Goal: Find specific page/section: Find specific page/section

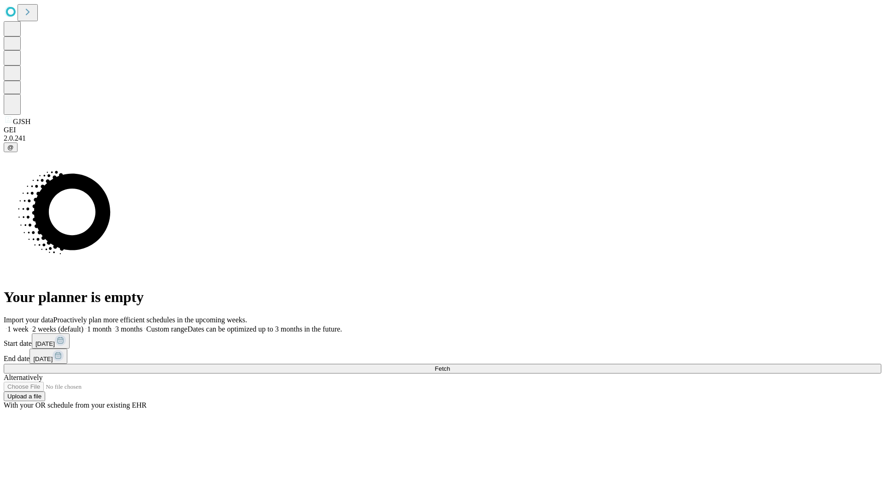
click at [450, 365] on span "Fetch" at bounding box center [442, 368] width 15 height 7
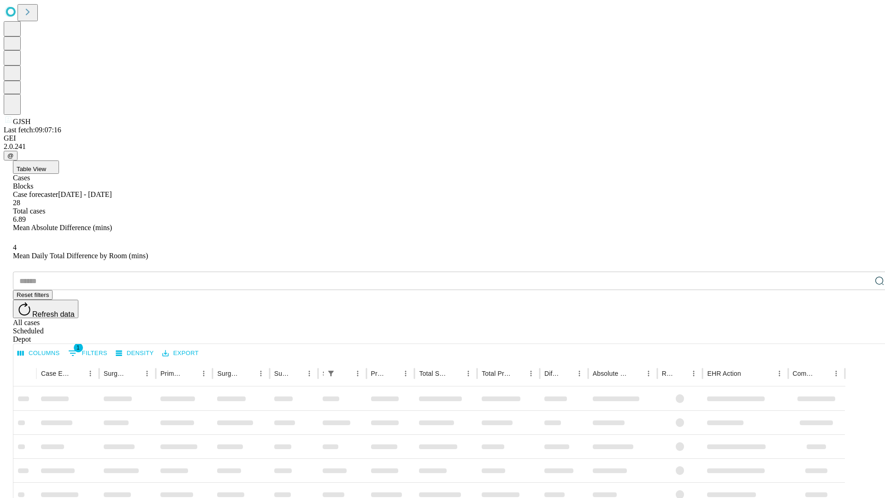
click at [861, 335] on div "Depot" at bounding box center [451, 339] width 877 height 8
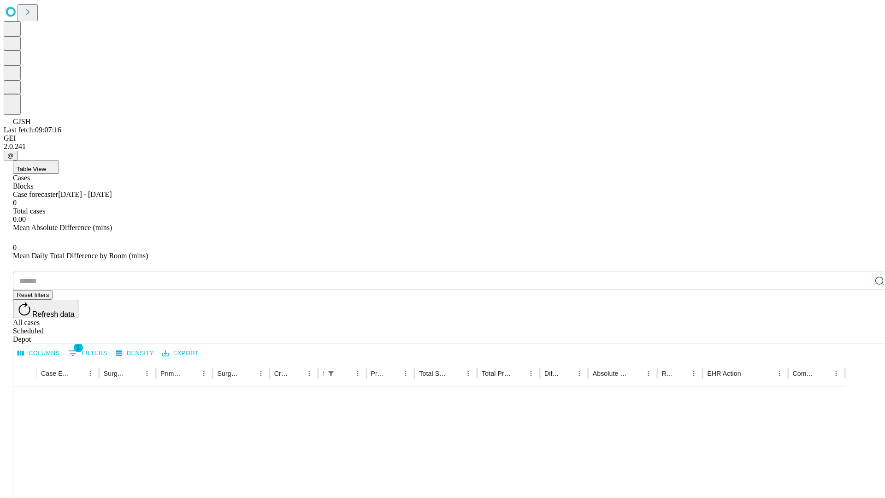
click at [786, 318] on div "All cases" at bounding box center [451, 322] width 877 height 8
